Goal: Task Accomplishment & Management: Manage account settings

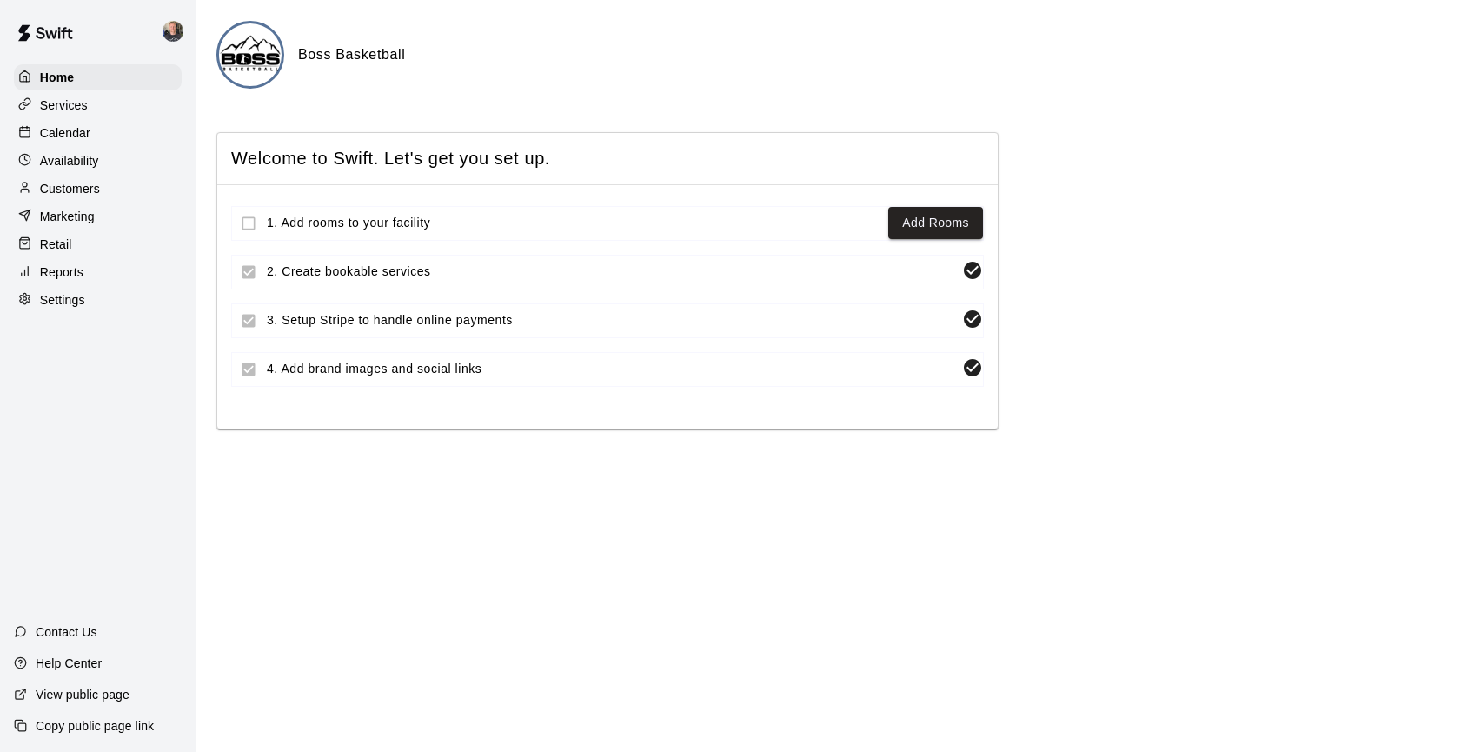
click at [76, 103] on p "Services" at bounding box center [64, 104] width 48 height 17
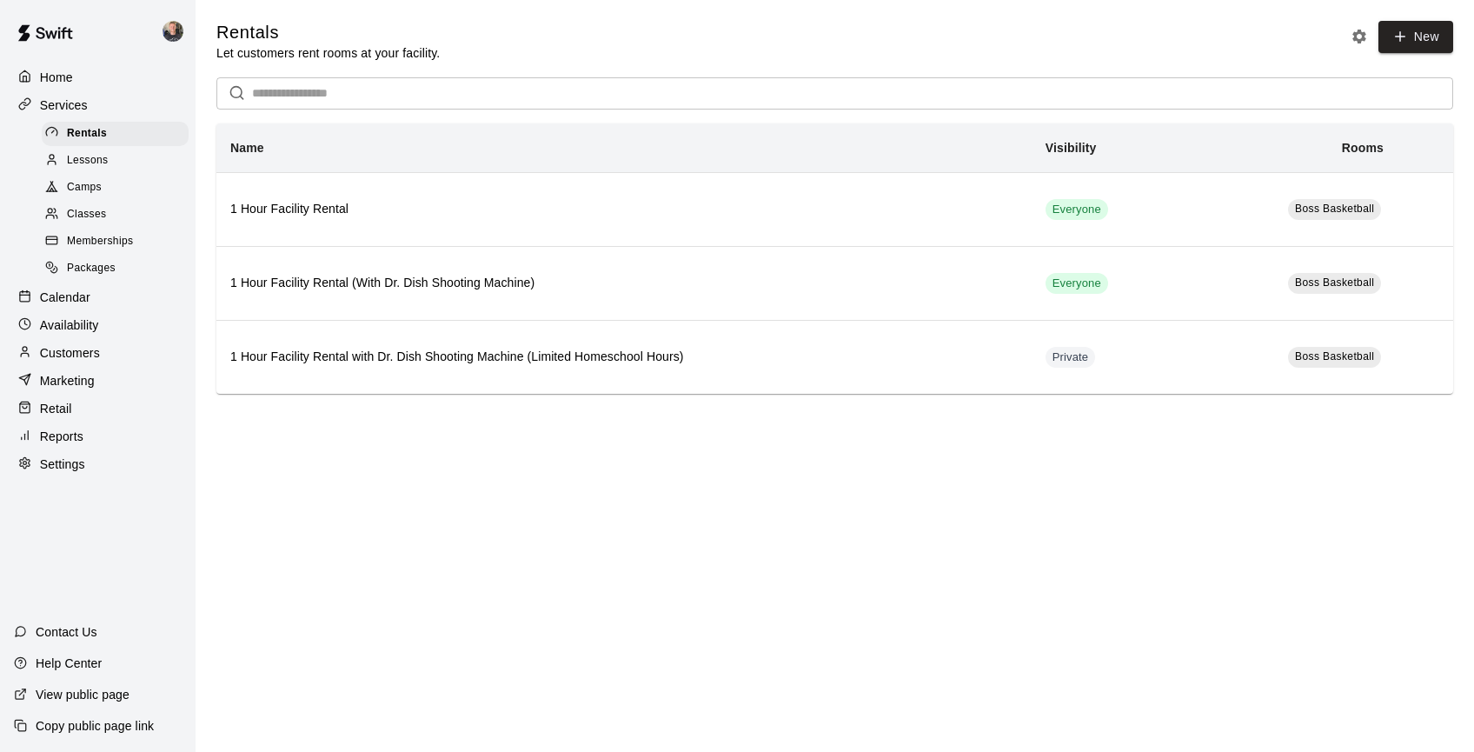
click at [132, 242] on span "Memberships" at bounding box center [100, 241] width 66 height 17
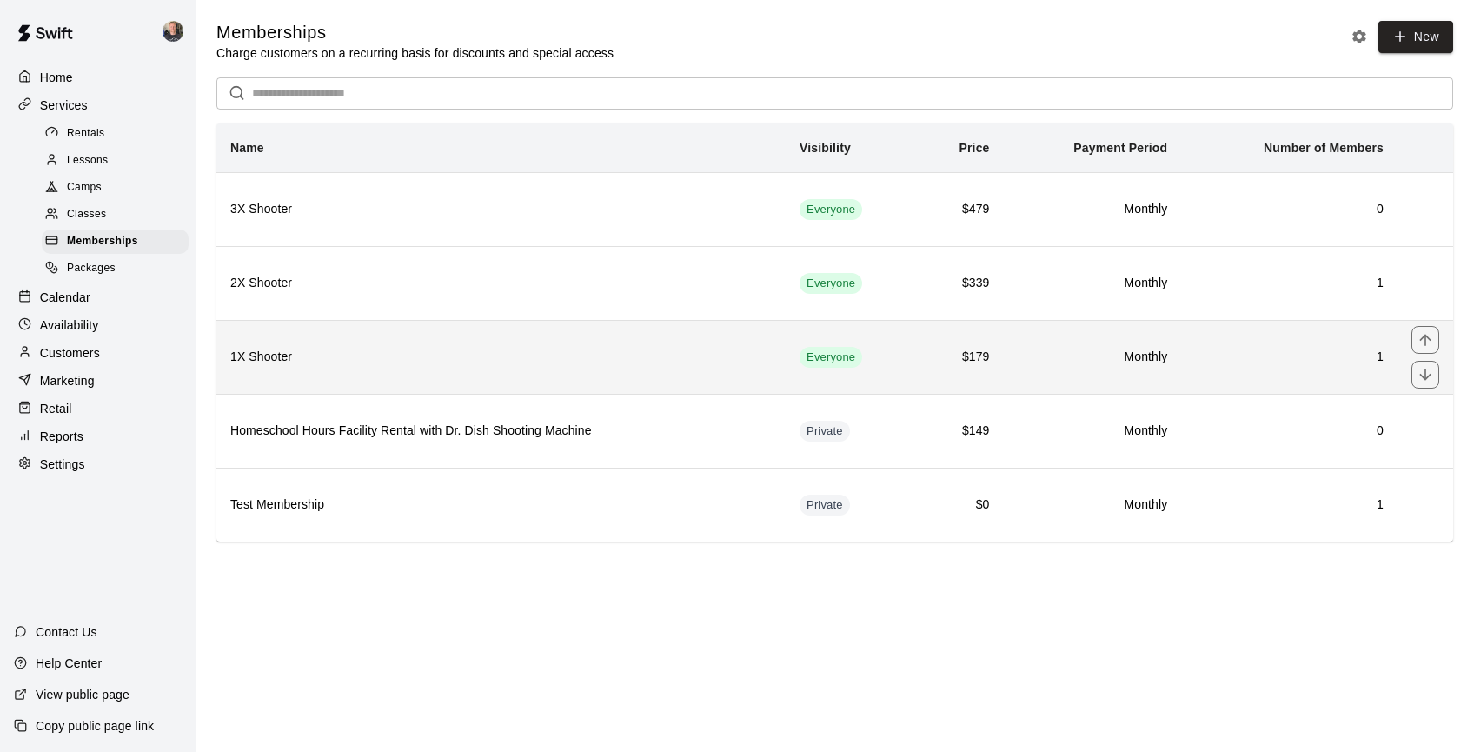
click at [484, 355] on h6 "1X Shooter" at bounding box center [500, 357] width 541 height 19
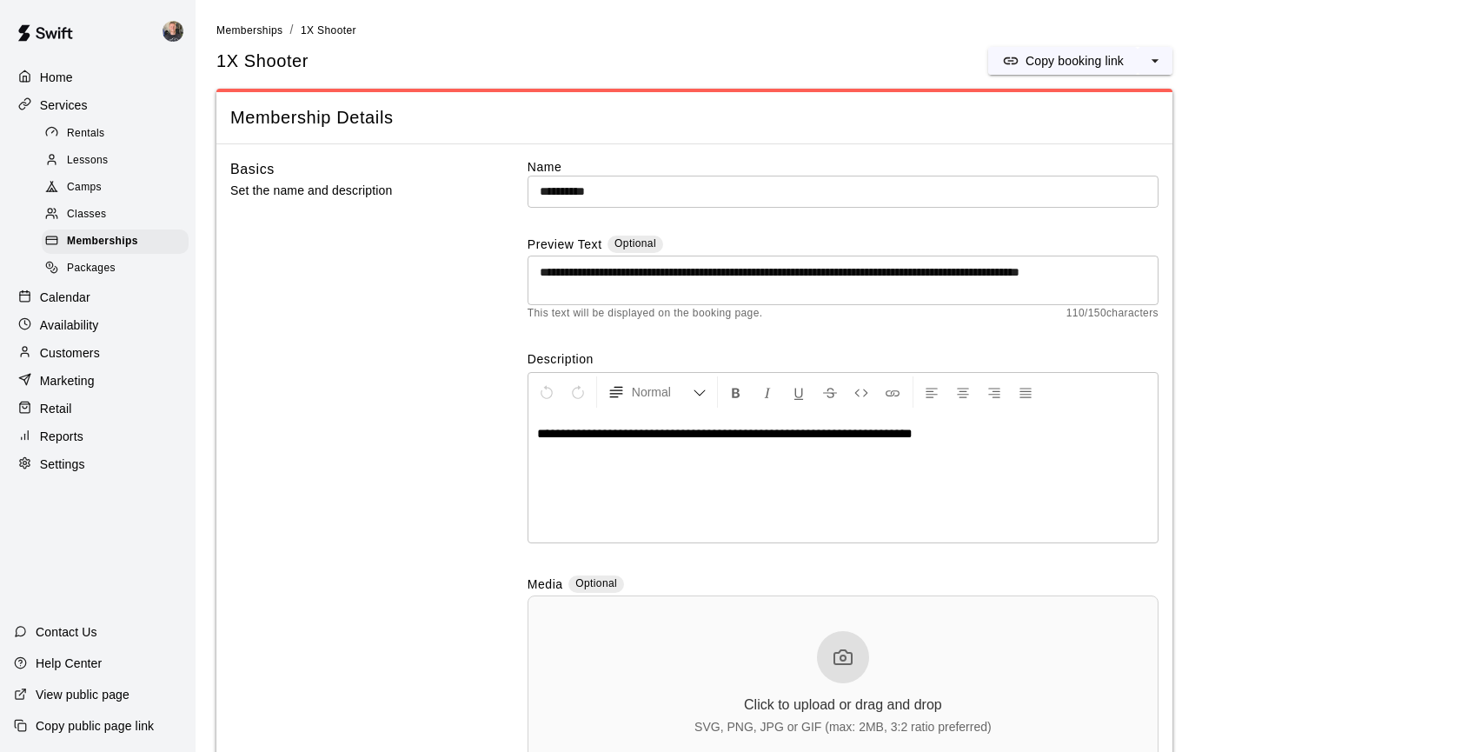
click at [68, 76] on p "Home" at bounding box center [56, 77] width 33 height 17
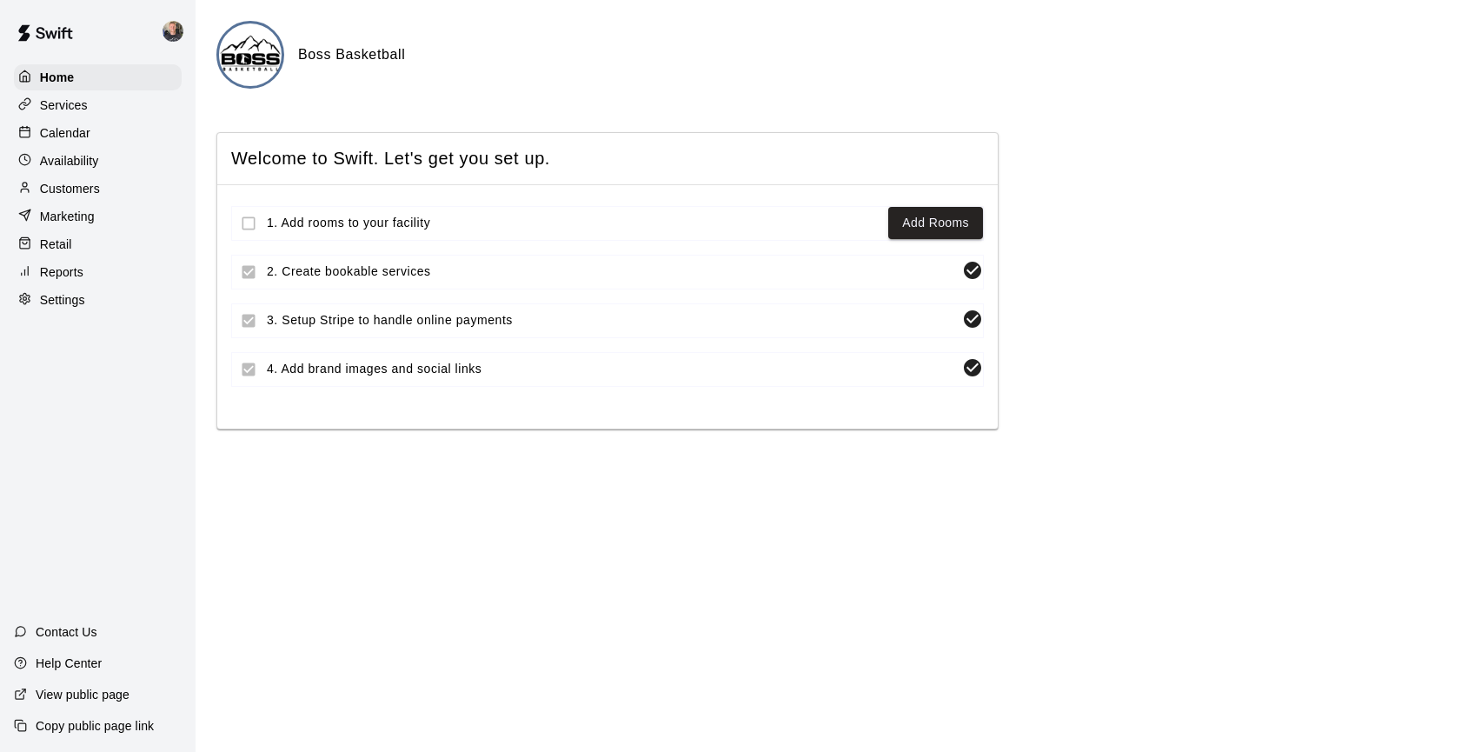
click at [74, 103] on p "Services" at bounding box center [64, 104] width 48 height 17
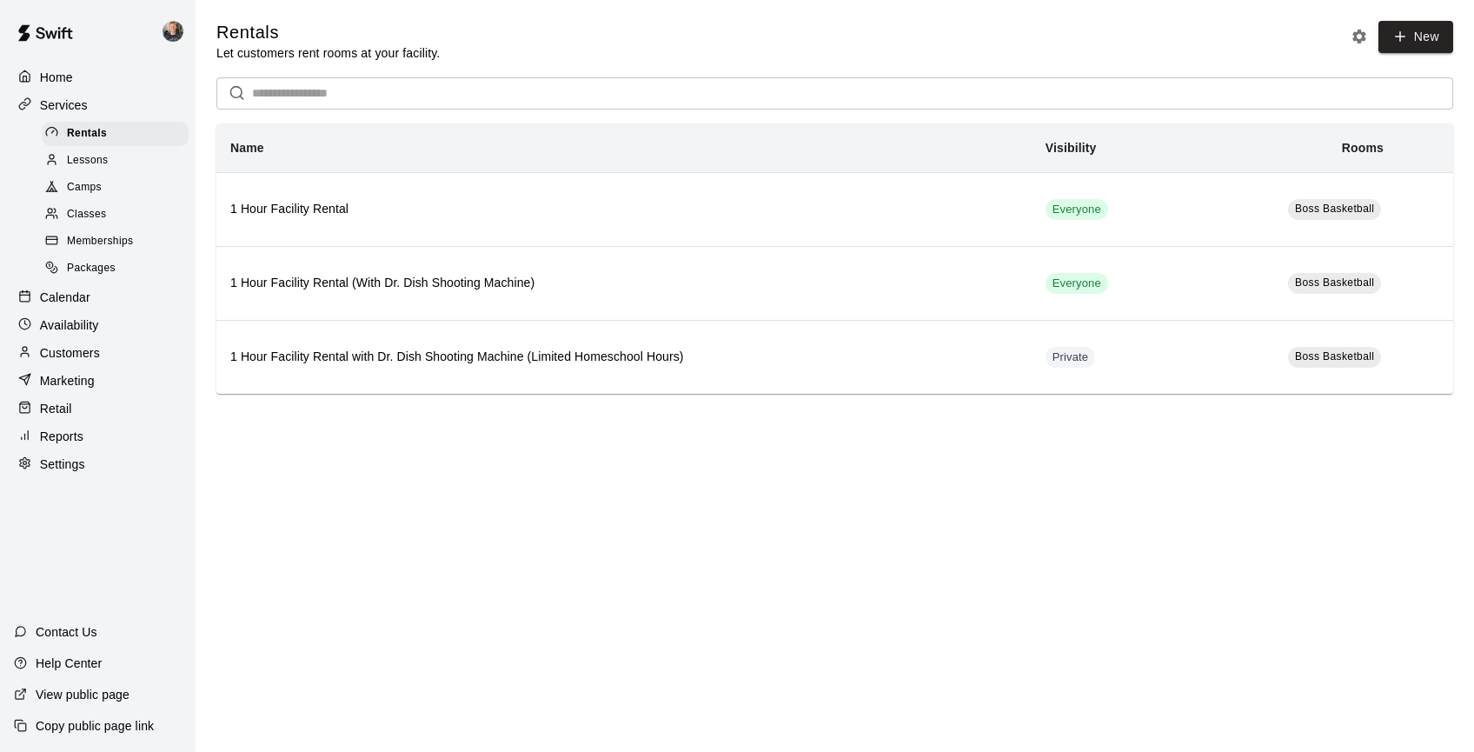
click at [74, 359] on p "Customers" at bounding box center [70, 352] width 60 height 17
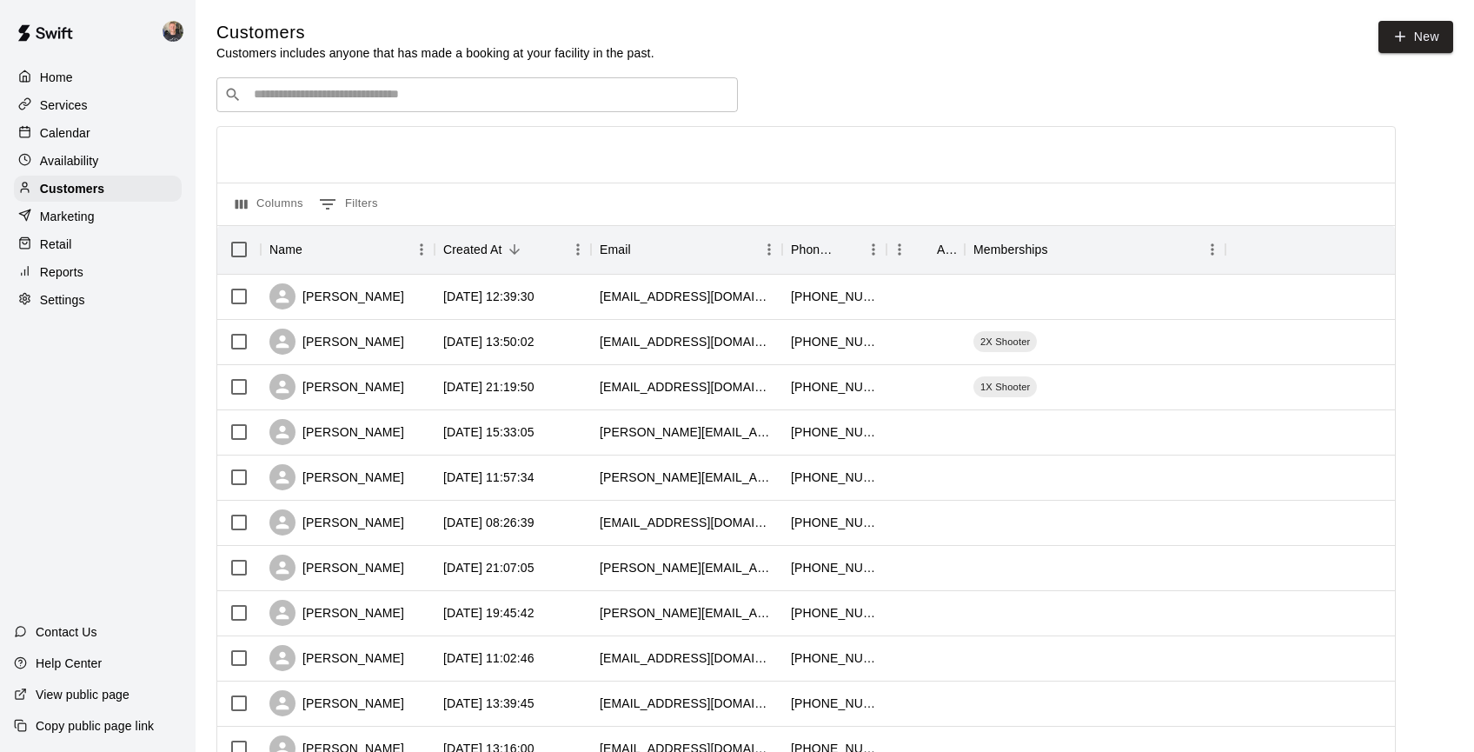
click at [366, 94] on input "Search customers by name or email" at bounding box center [489, 94] width 481 height 17
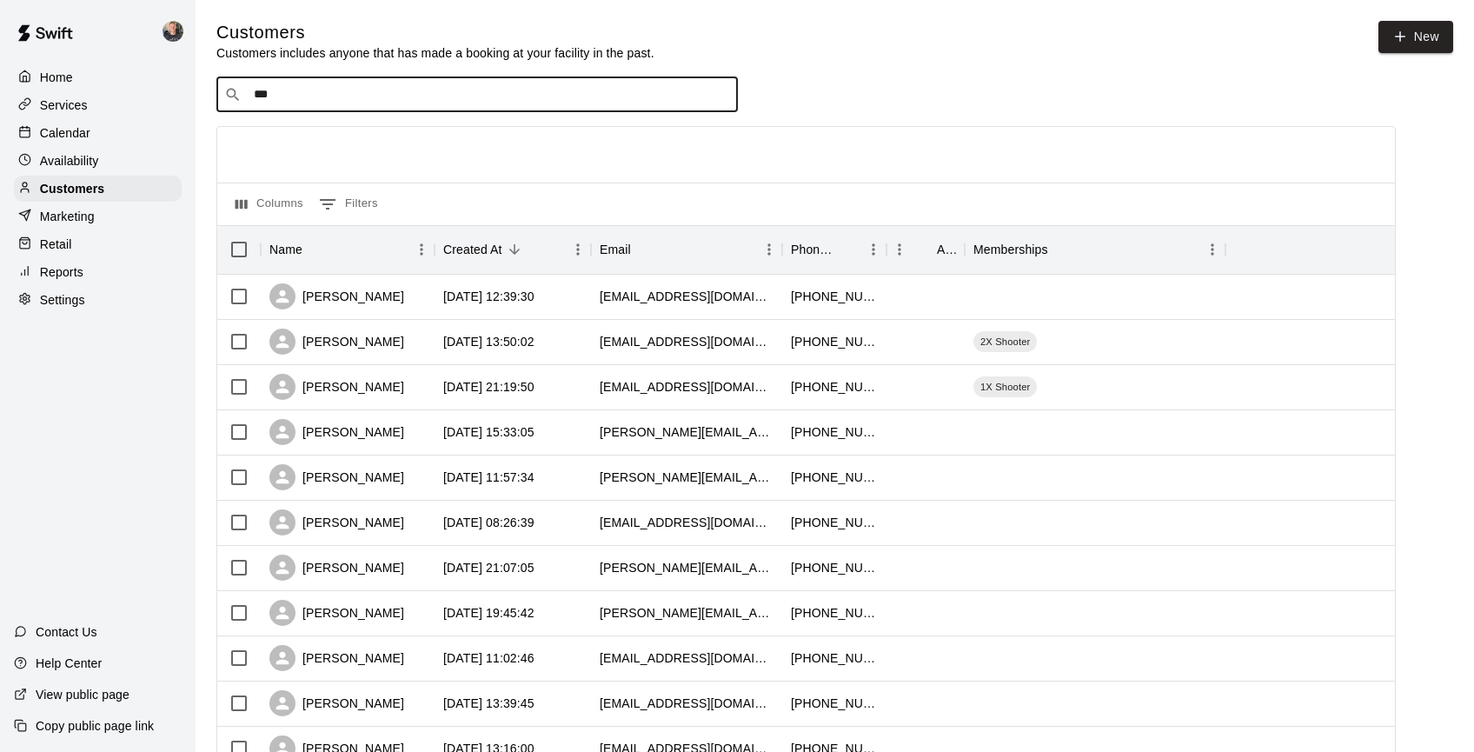
type input "****"
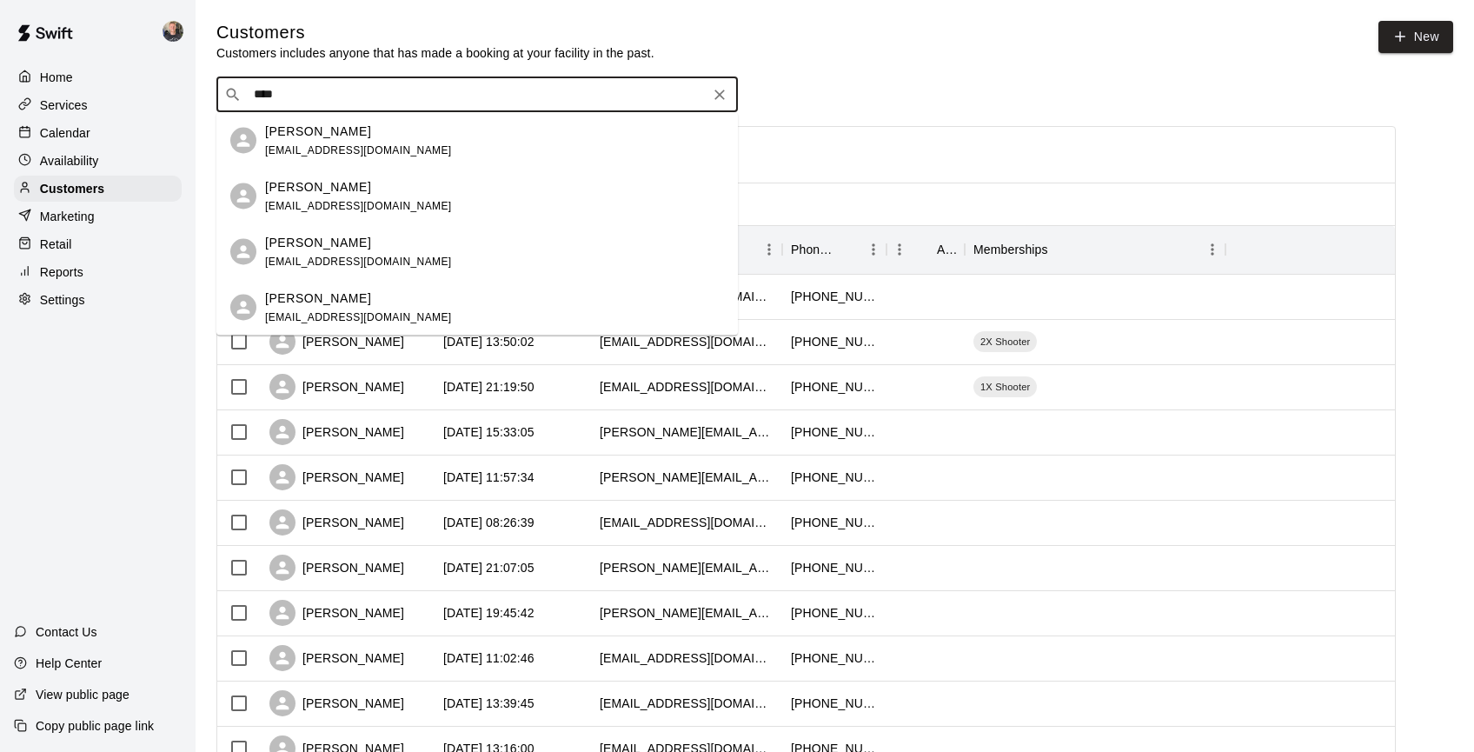
click at [368, 143] on div "Erin Martin erinmartinbend@gmail.com" at bounding box center [358, 140] width 187 height 37
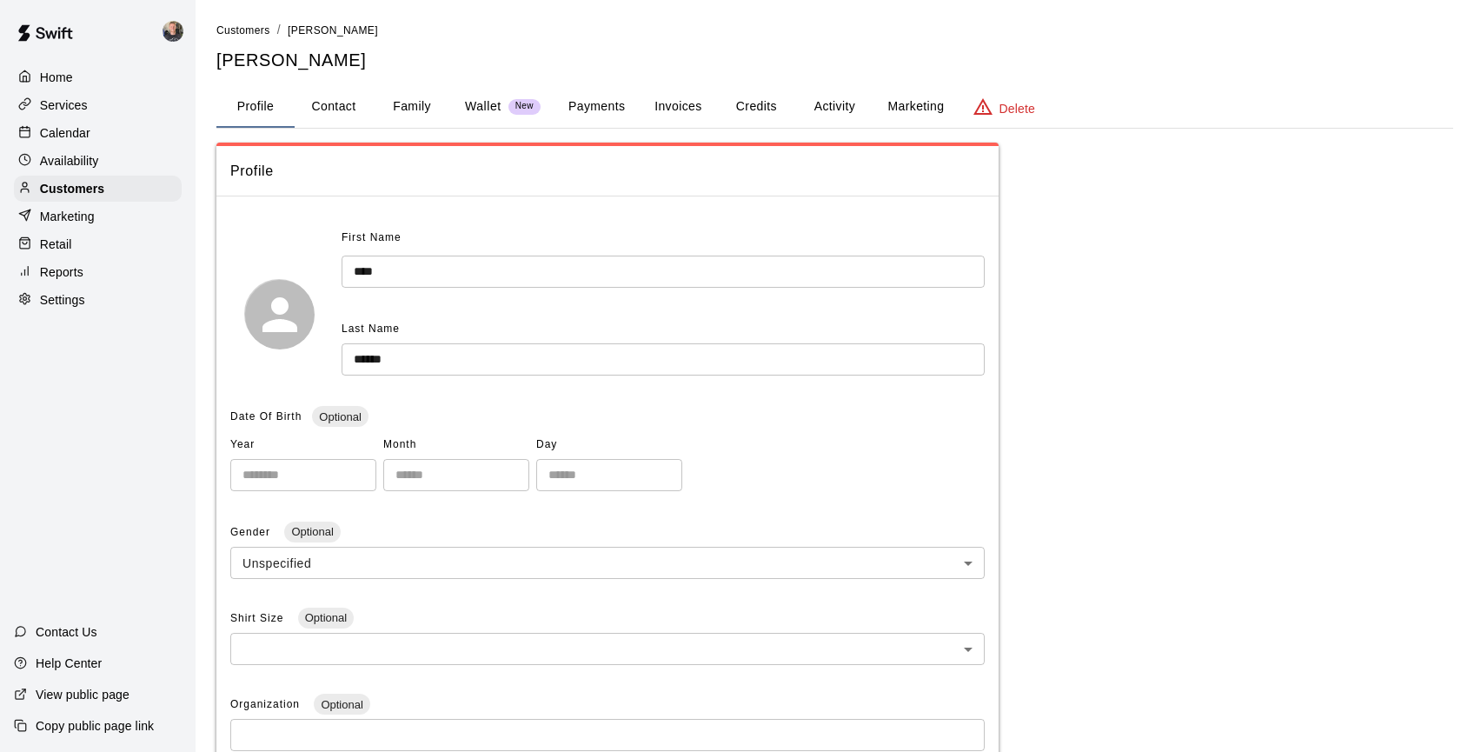
click at [598, 110] on button "Payments" at bounding box center [596, 107] width 84 height 42
click at [607, 106] on button "Payments" at bounding box center [596, 107] width 84 height 42
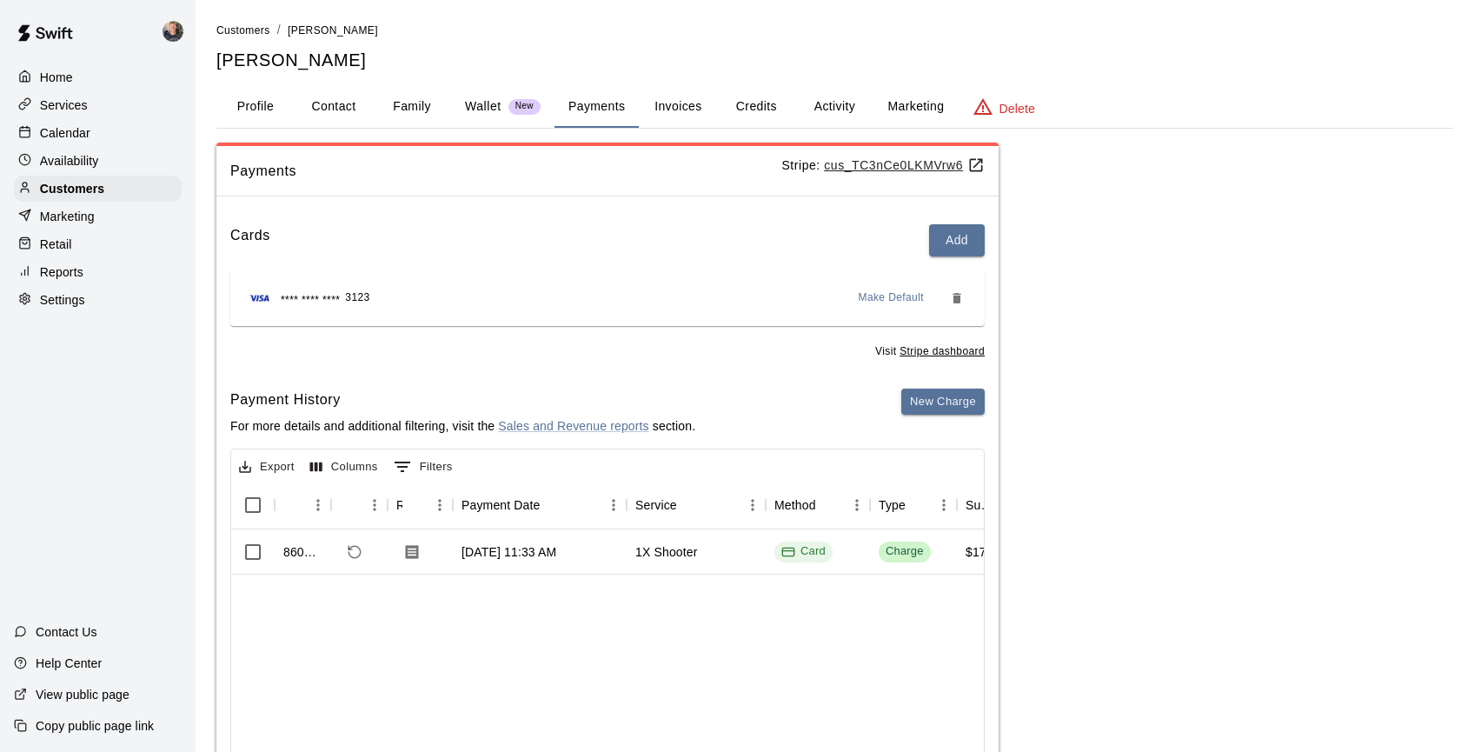
click at [833, 111] on button "Activity" at bounding box center [834, 107] width 78 height 42
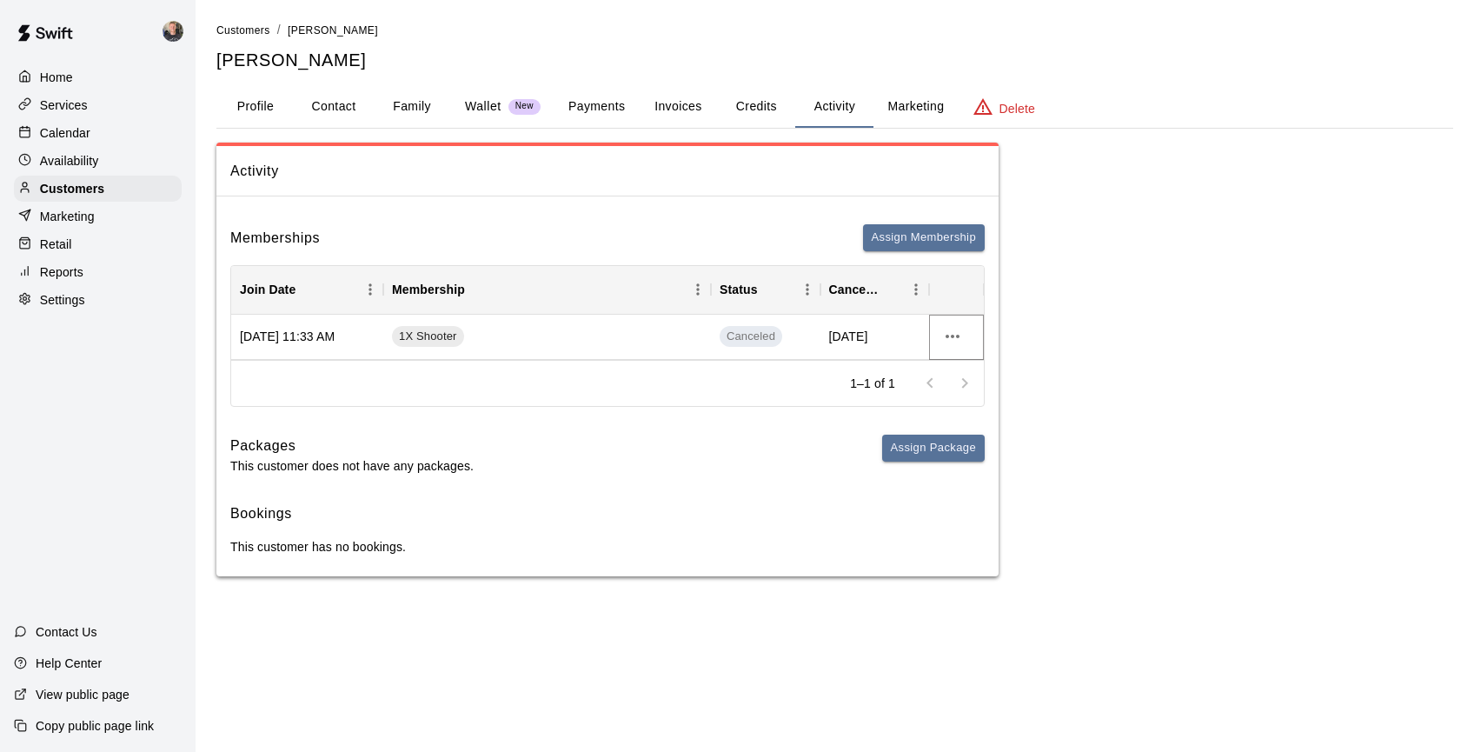
click at [950, 339] on icon "more actions" at bounding box center [952, 336] width 21 height 21
click at [962, 368] on li "View details" at bounding box center [987, 372] width 98 height 29
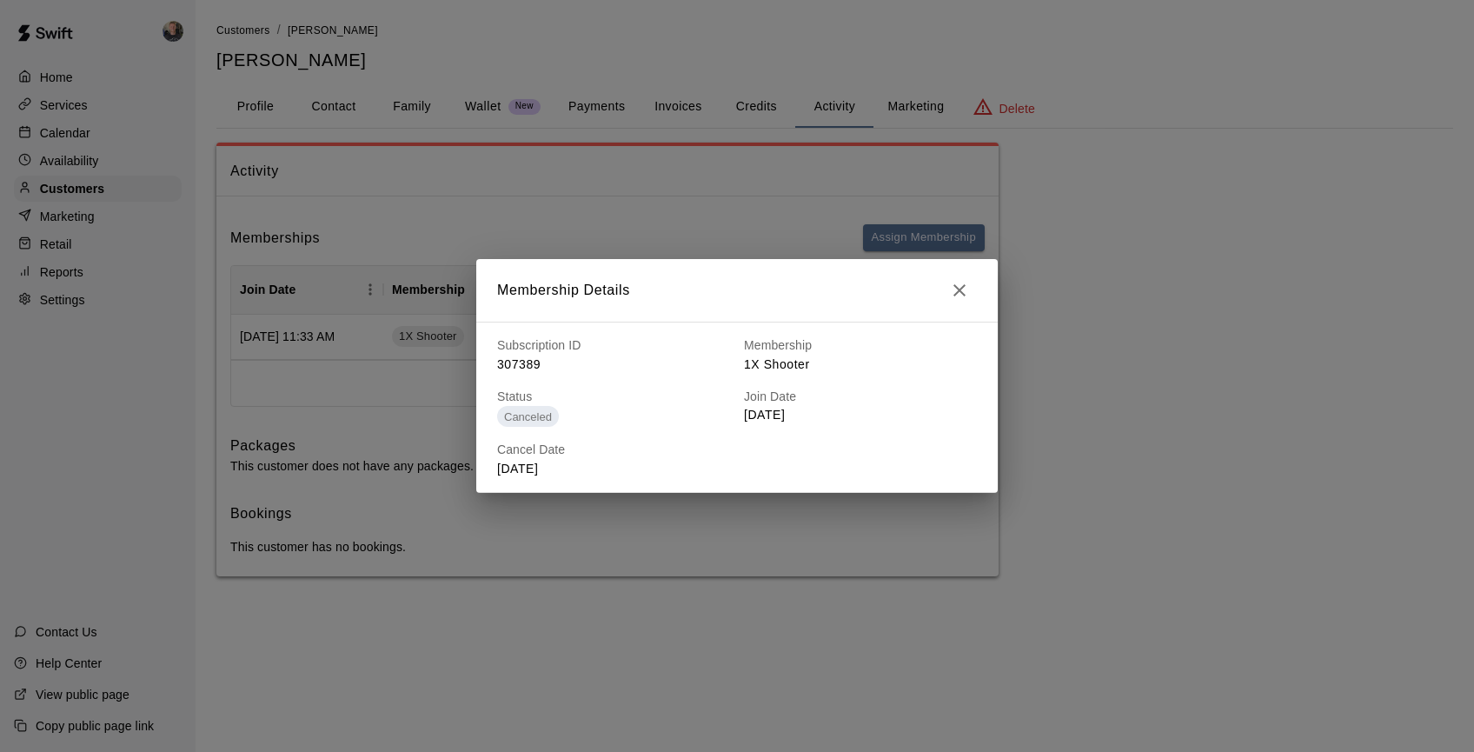
click at [960, 287] on icon "button" at bounding box center [959, 290] width 21 height 21
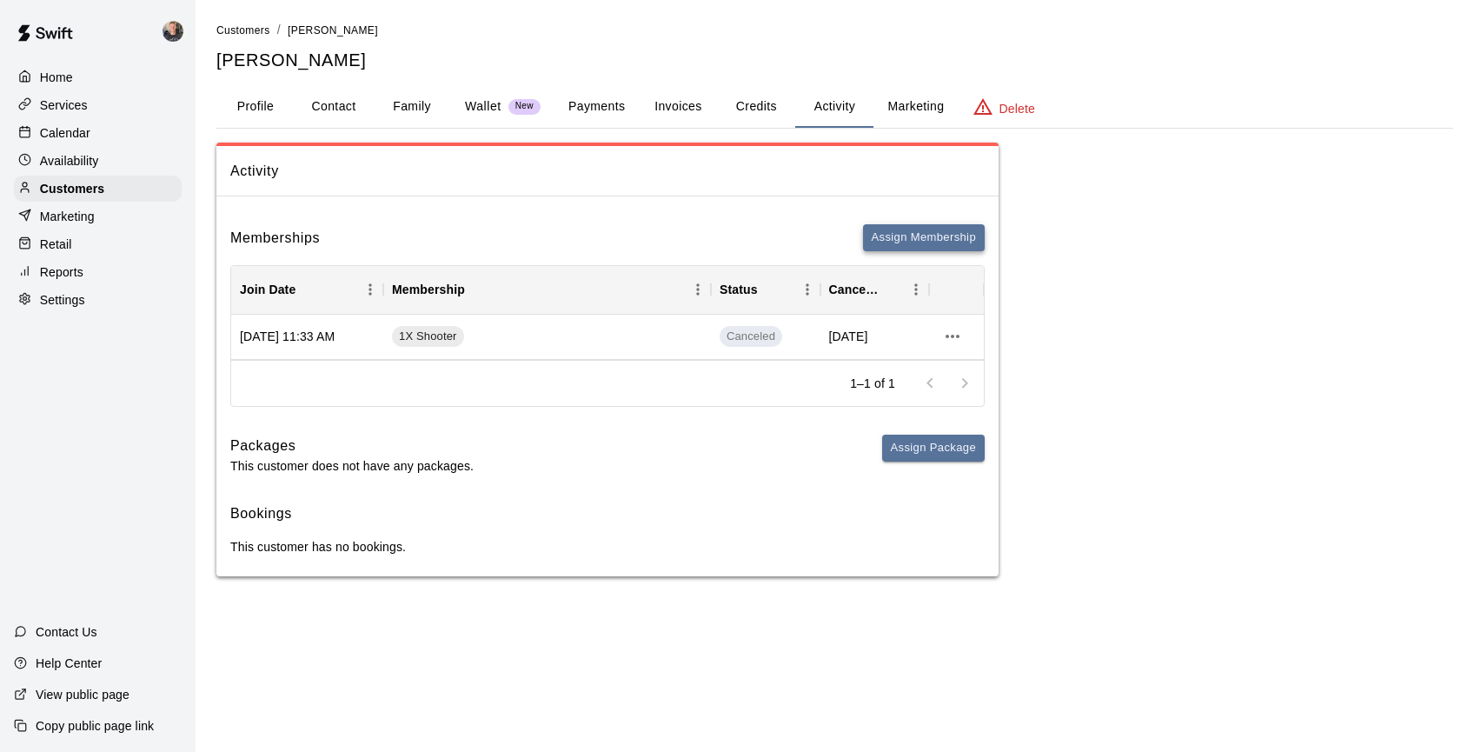
click at [918, 236] on button "Assign Membership" at bounding box center [924, 237] width 122 height 27
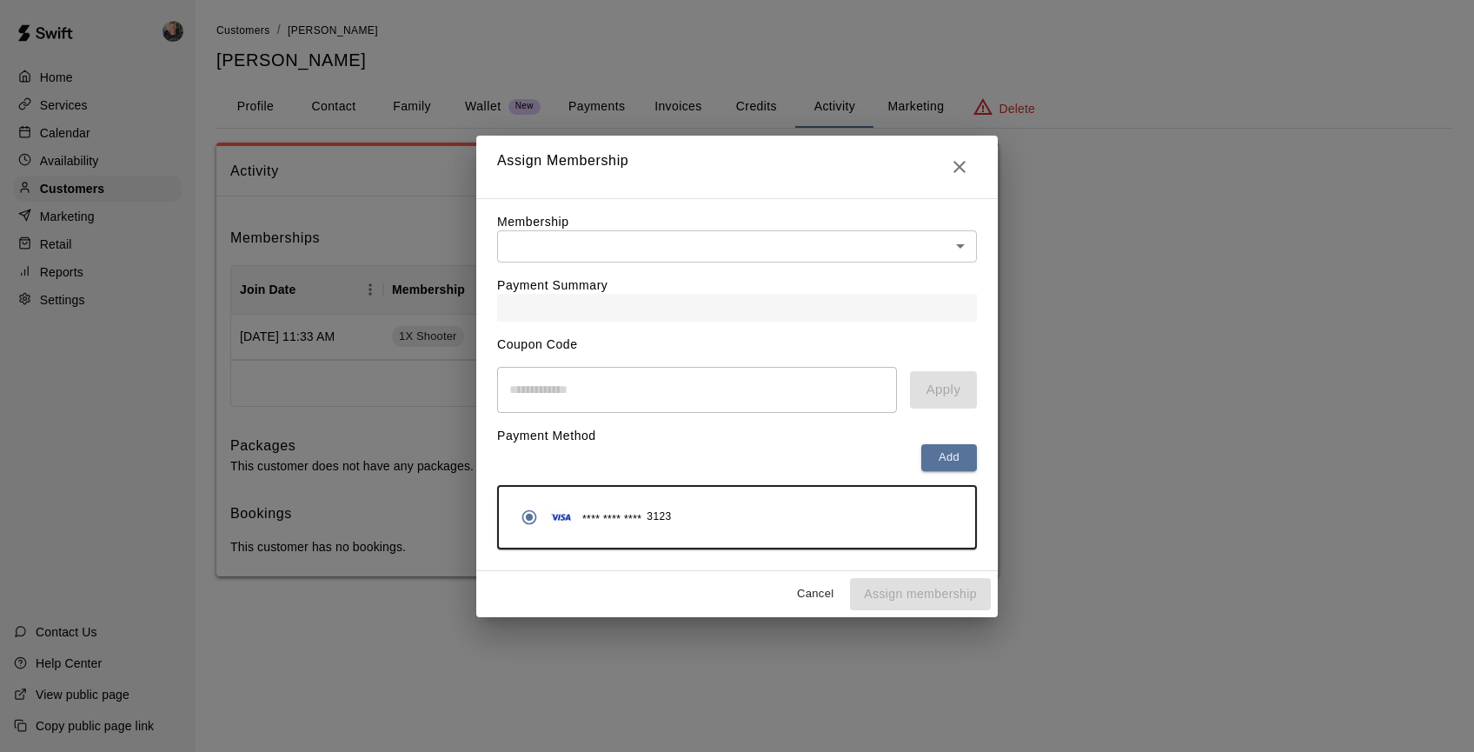
click at [836, 256] on body "Home Services Calendar Availability Customers Marketing Retail Reports Settings…" at bounding box center [737, 305] width 1474 height 611
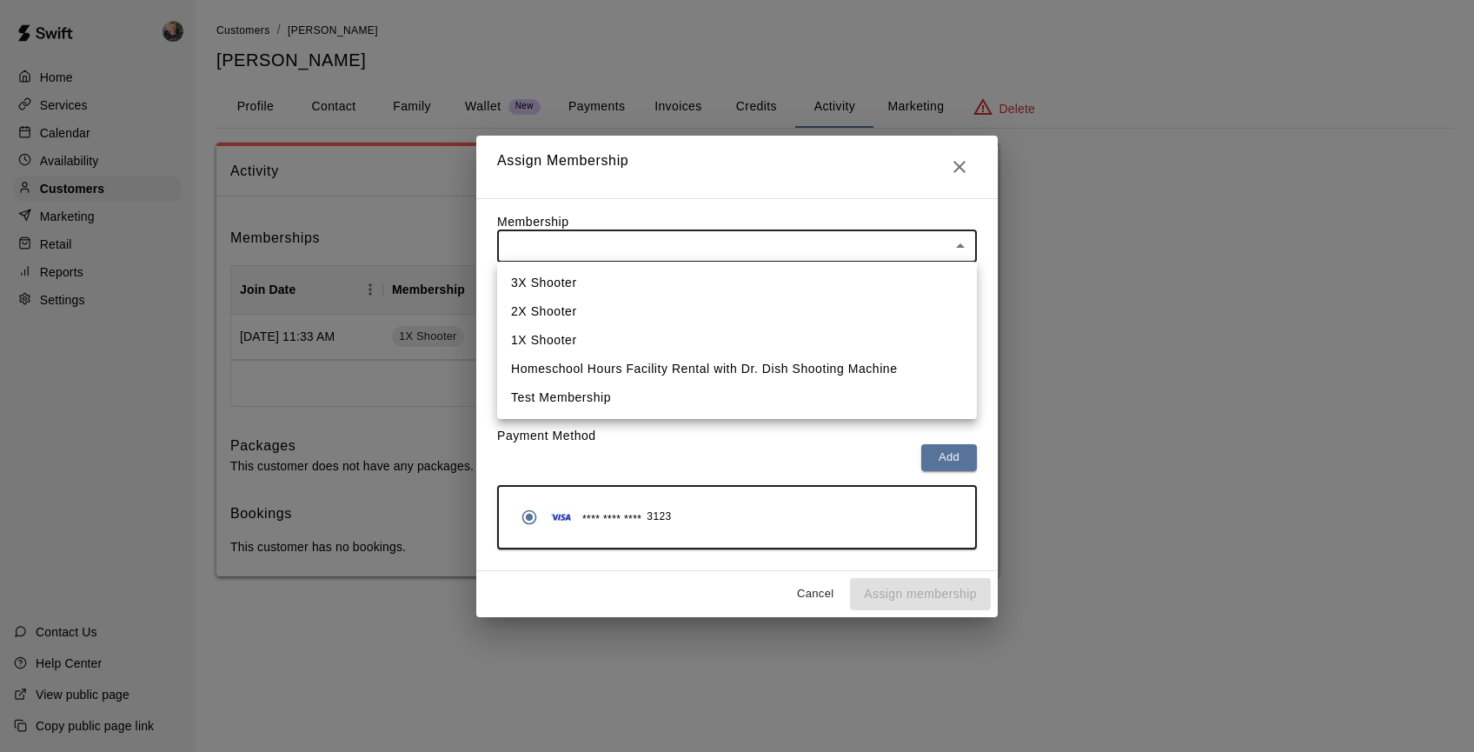
click at [800, 334] on li "1X Shooter" at bounding box center [737, 340] width 480 height 29
type input "**********"
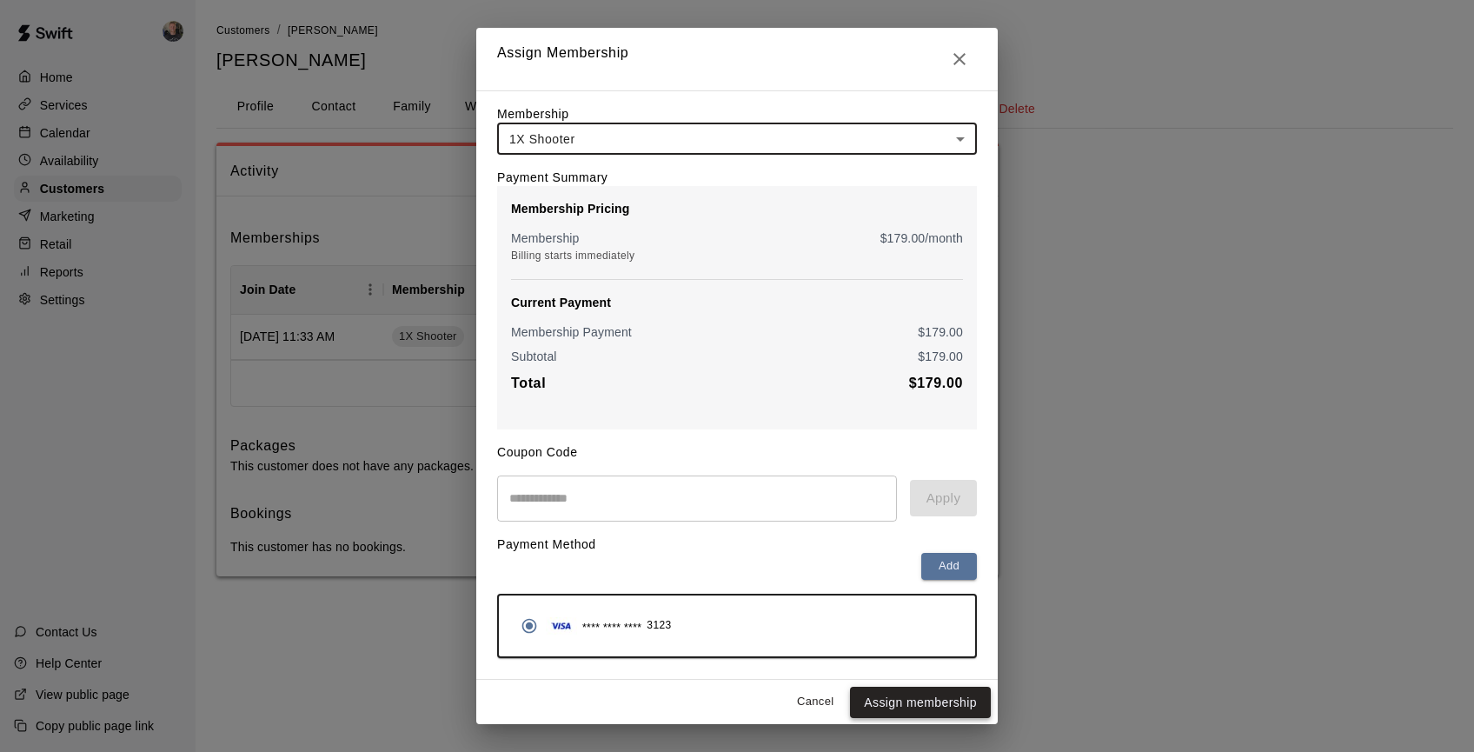
click at [910, 707] on button "Assign membership" at bounding box center [920, 703] width 141 height 32
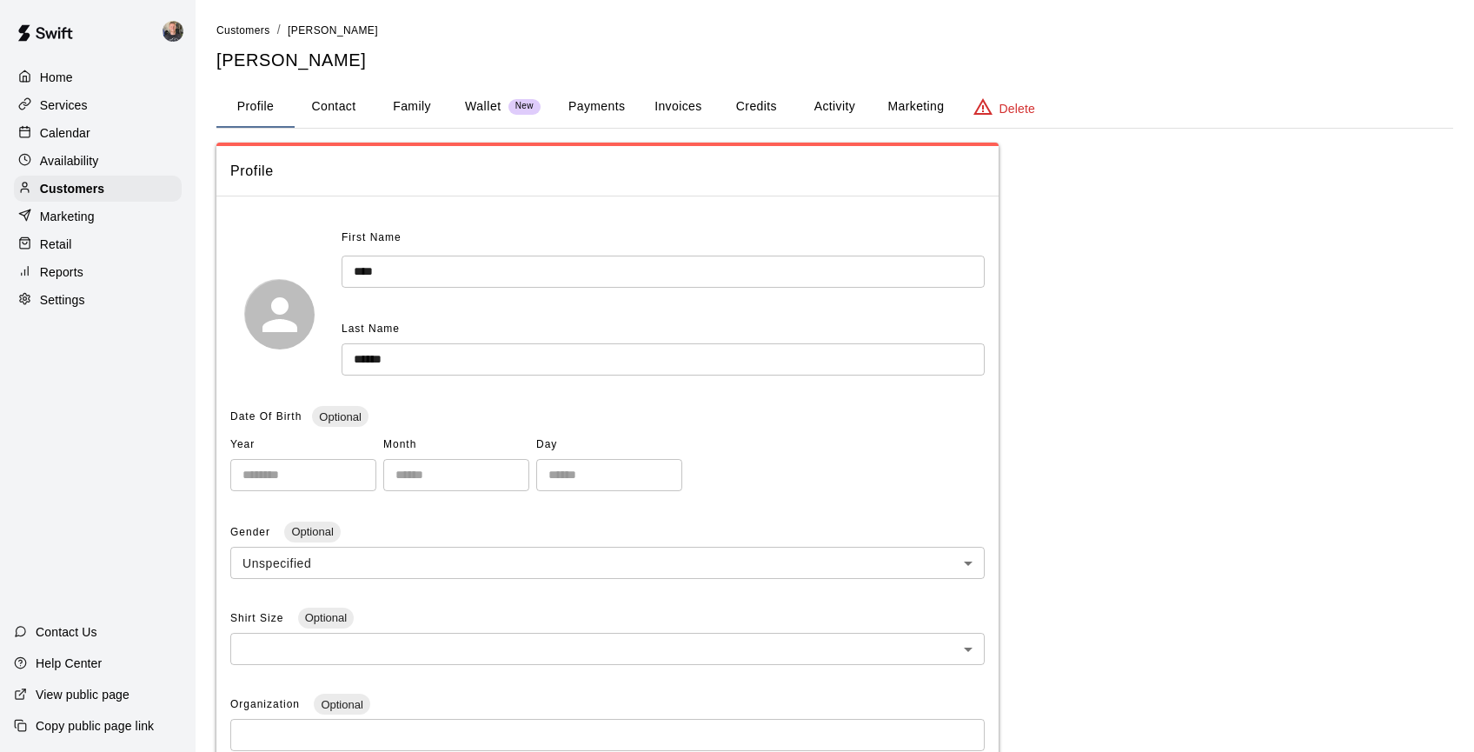
click at [588, 102] on button "Payments" at bounding box center [596, 107] width 84 height 42
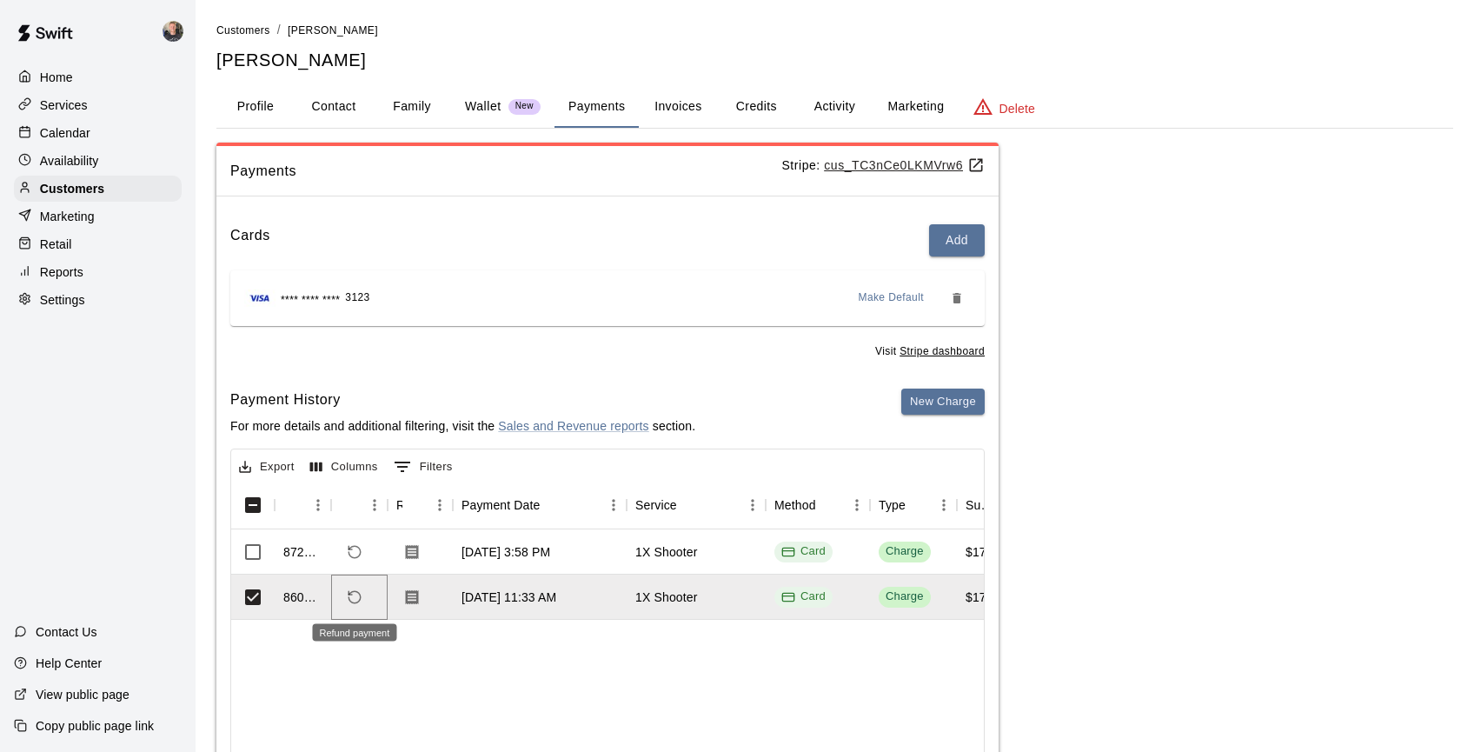
click at [355, 596] on icon "Refund payment" at bounding box center [355, 597] width 16 height 16
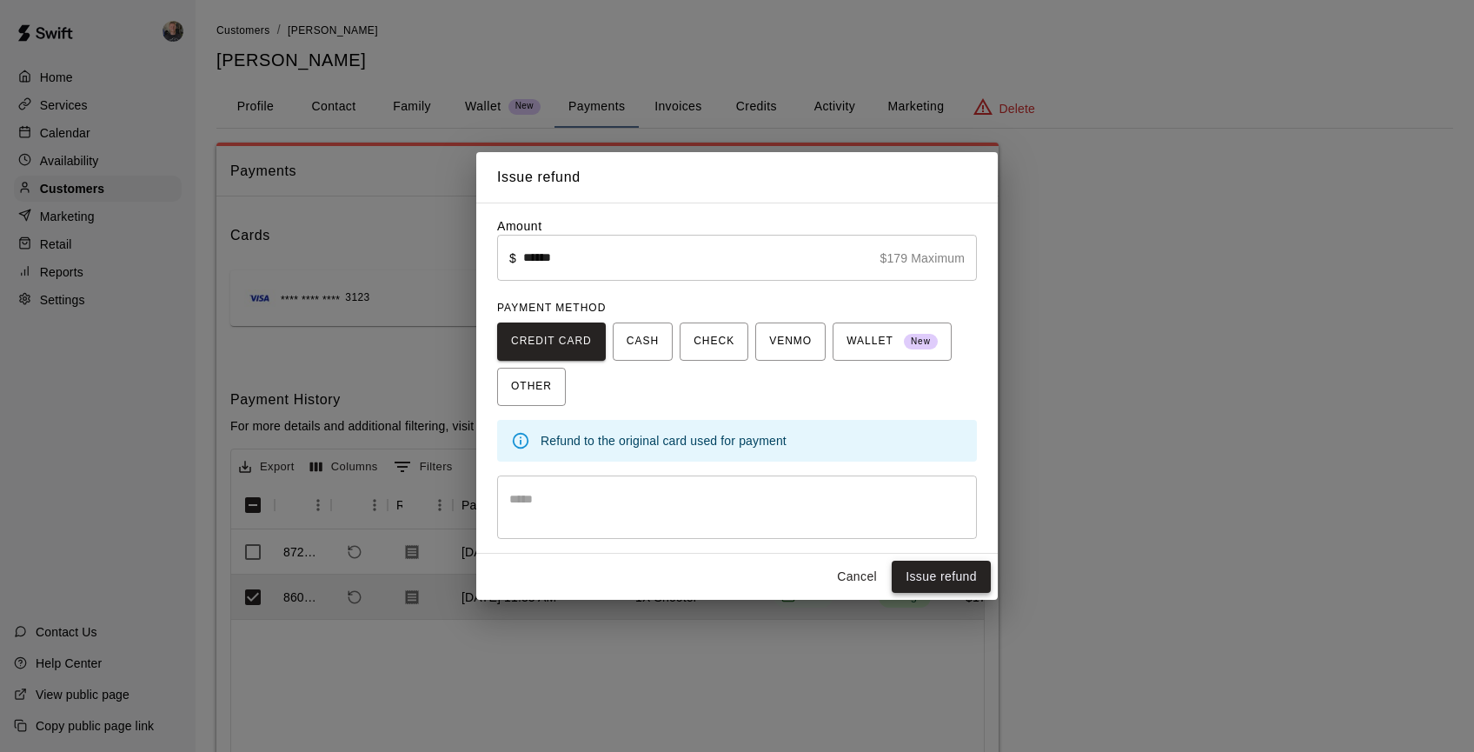
click at [928, 584] on button "Issue refund" at bounding box center [941, 577] width 99 height 32
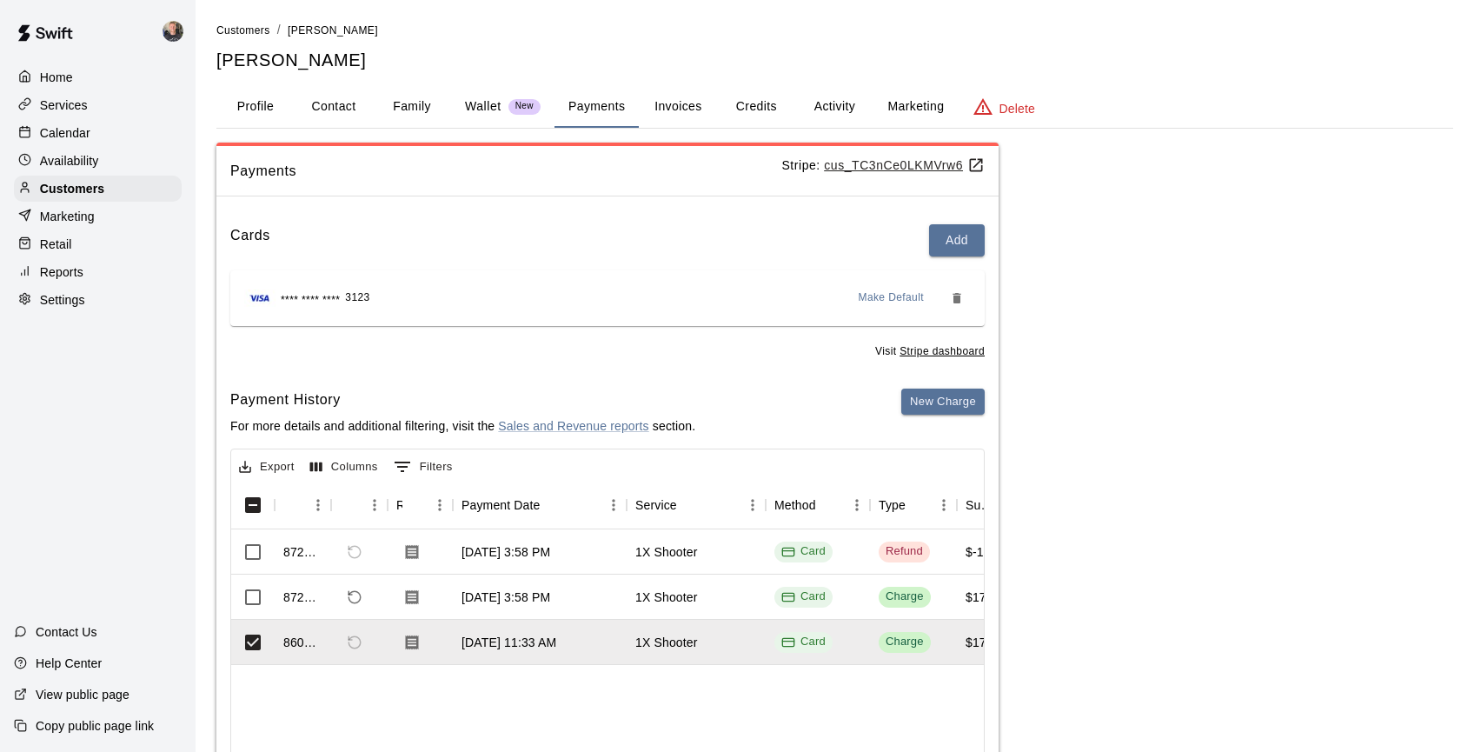
click at [614, 716] on div "872457 Oct 13, 2025, 3:58 PM 1X Shooter Card Refund $-179.00 $0.00 $0.00 $-179.…" at bounding box center [1400, 652] width 2338 height 246
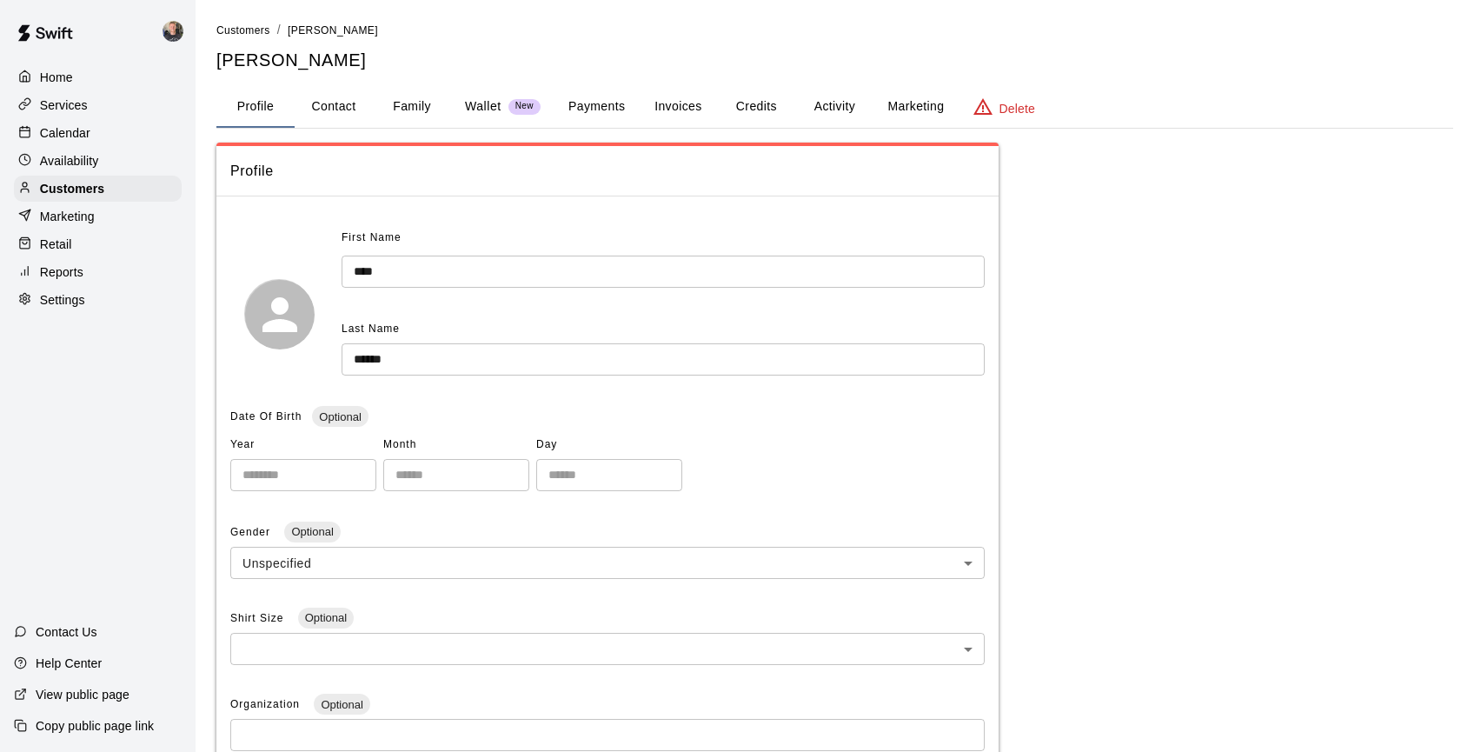
click at [602, 96] on button "Payments" at bounding box center [596, 107] width 84 height 42
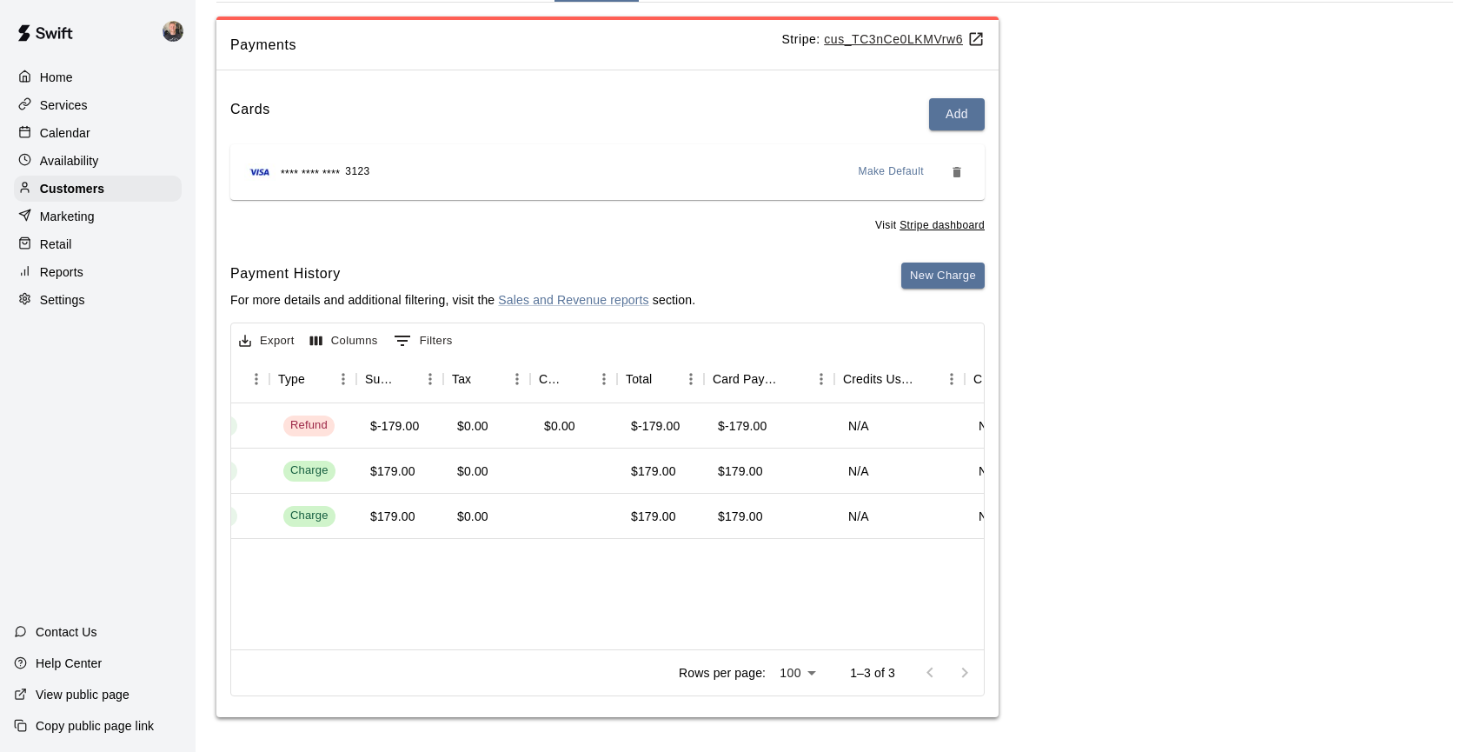
scroll to position [0, 604]
click at [492, 581] on div "[DATE] 3:58 PM 1X Shooter Card Refund $-179.00 $0.00 $0.00 $-179.00 $-179.00 N/…" at bounding box center [796, 526] width 2338 height 246
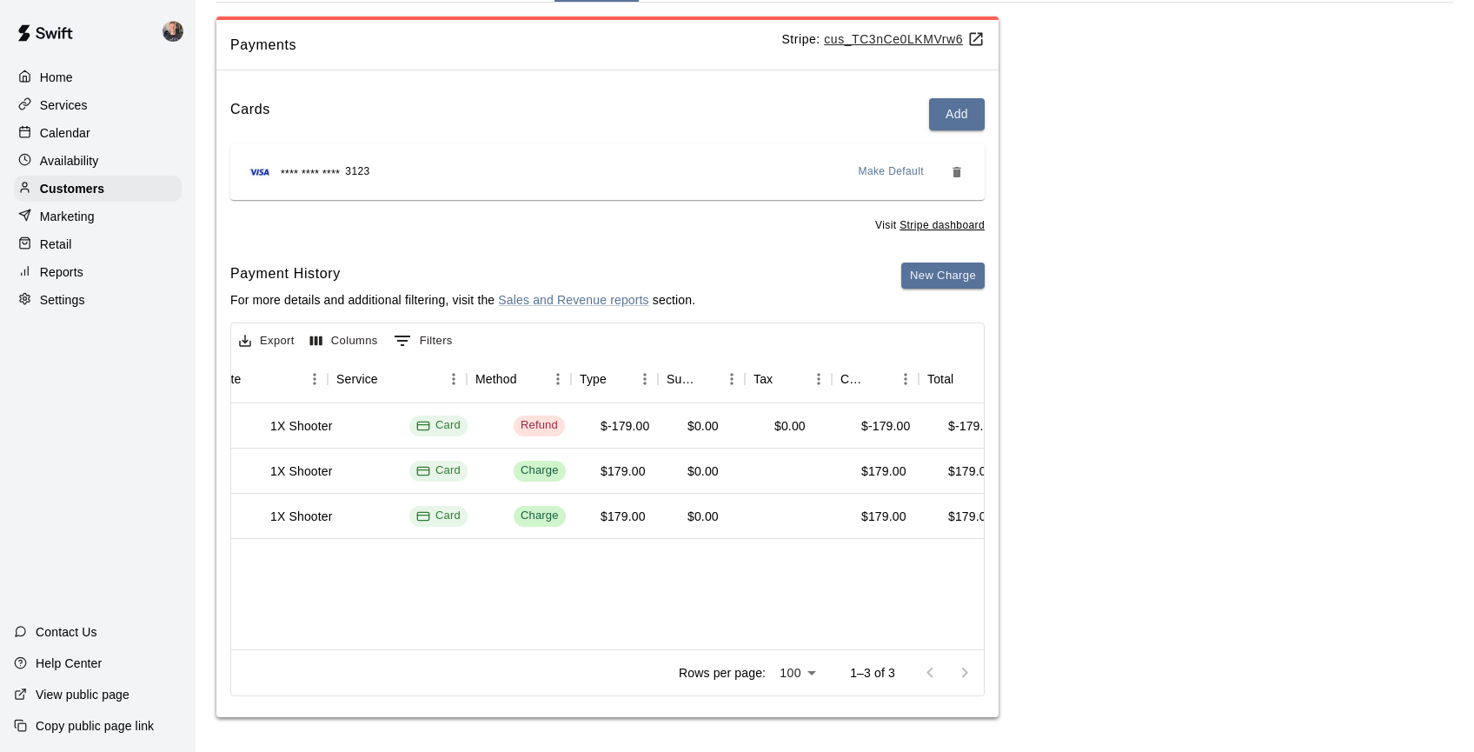
scroll to position [0, 0]
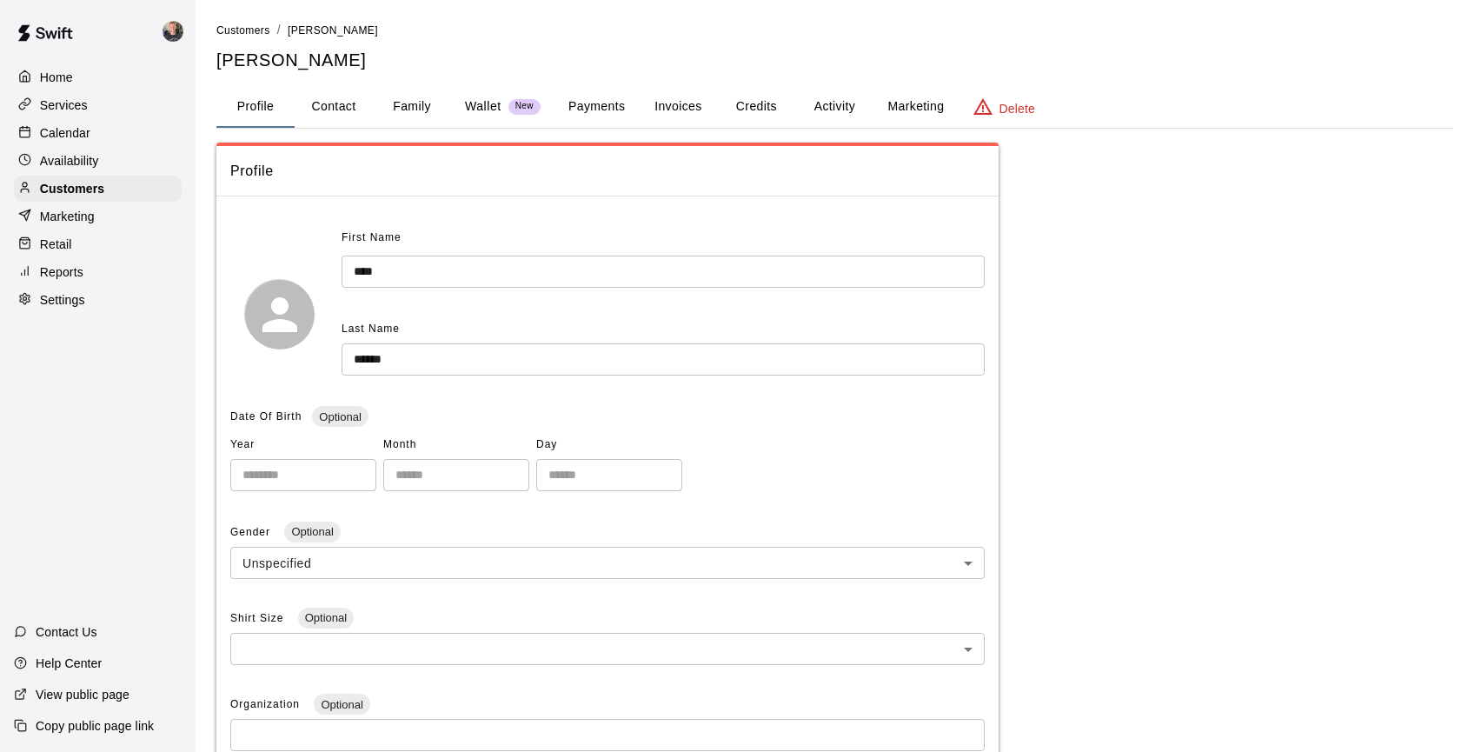
click at [616, 111] on button "Payments" at bounding box center [596, 107] width 84 height 42
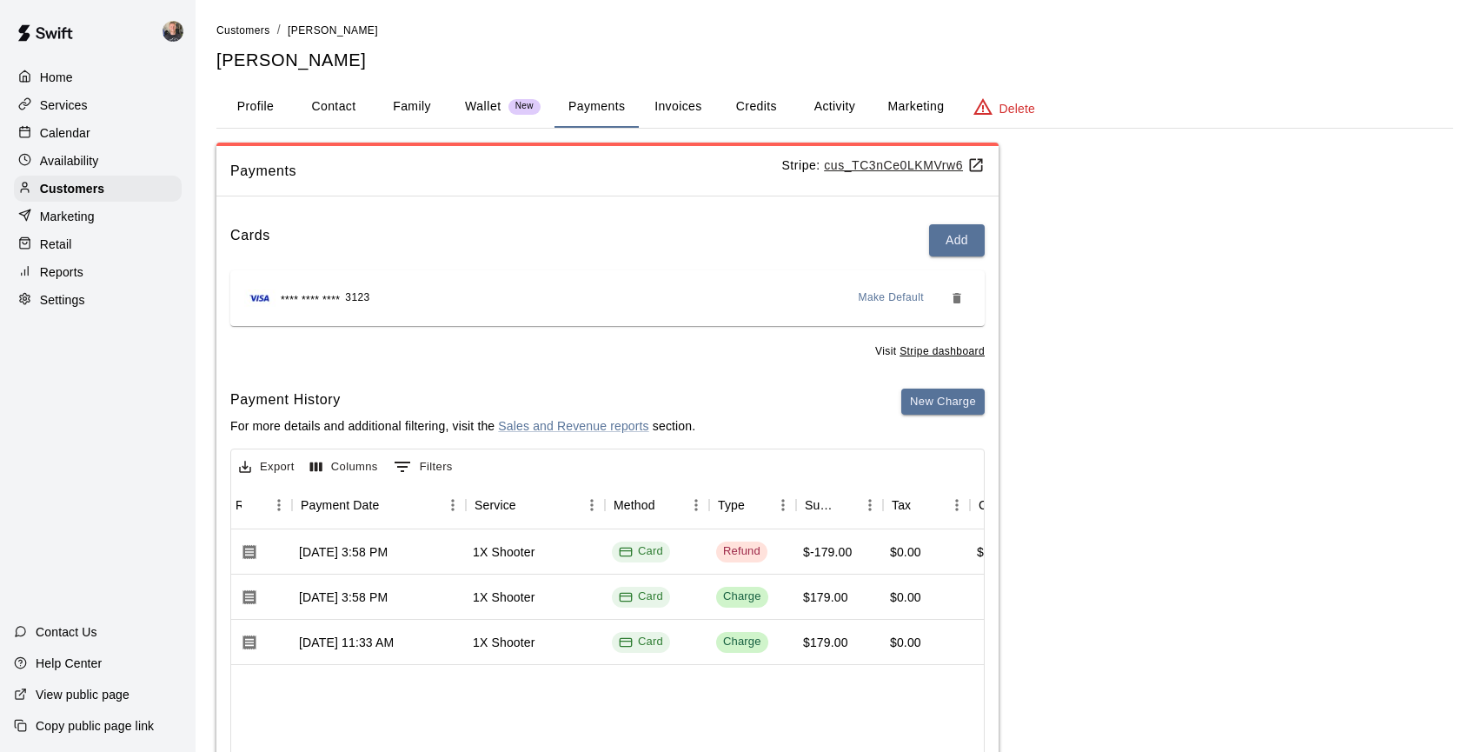
scroll to position [0, 165]
